Goal: Find specific page/section: Find specific page/section

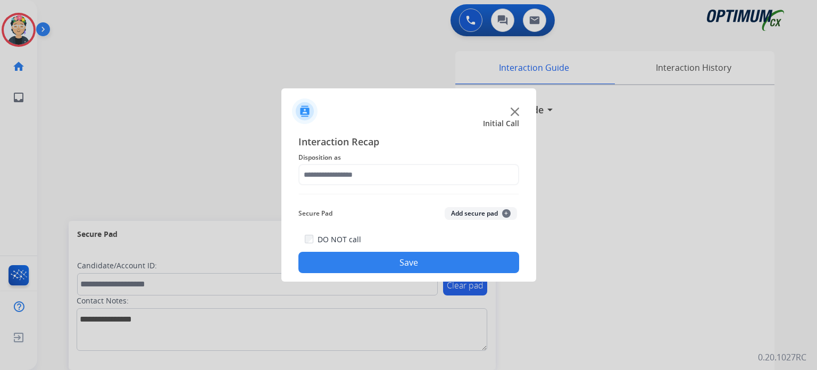
click at [516, 115] on img at bounding box center [515, 111] width 9 height 9
click at [508, 115] on div at bounding box center [408, 106] width 255 height 37
click at [516, 107] on div at bounding box center [408, 106] width 255 height 37
click at [516, 107] on img at bounding box center [515, 111] width 9 height 9
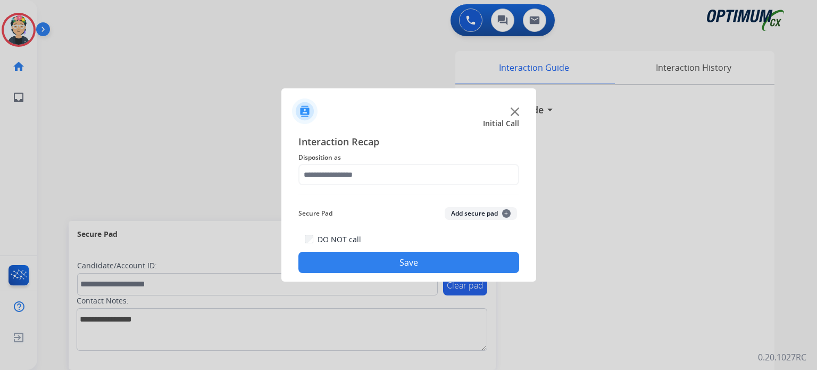
click at [516, 107] on img at bounding box center [515, 111] width 9 height 9
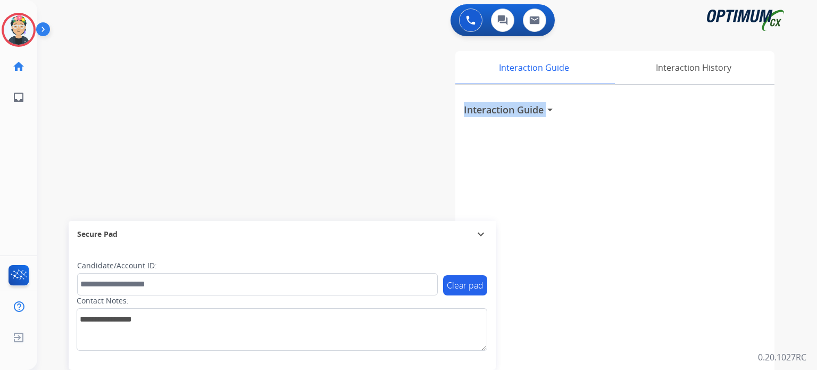
click at [516, 107] on h3 "Interaction Guide" at bounding box center [504, 109] width 80 height 15
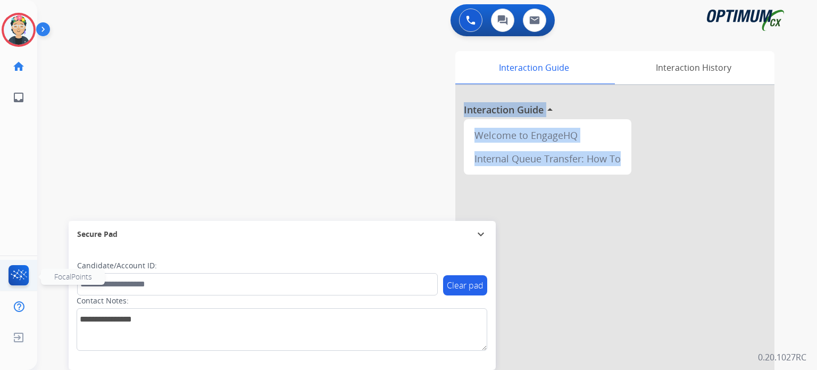
click at [9, 281] on img at bounding box center [18, 277] width 25 height 24
